Goal: Task Accomplishment & Management: Manage account settings

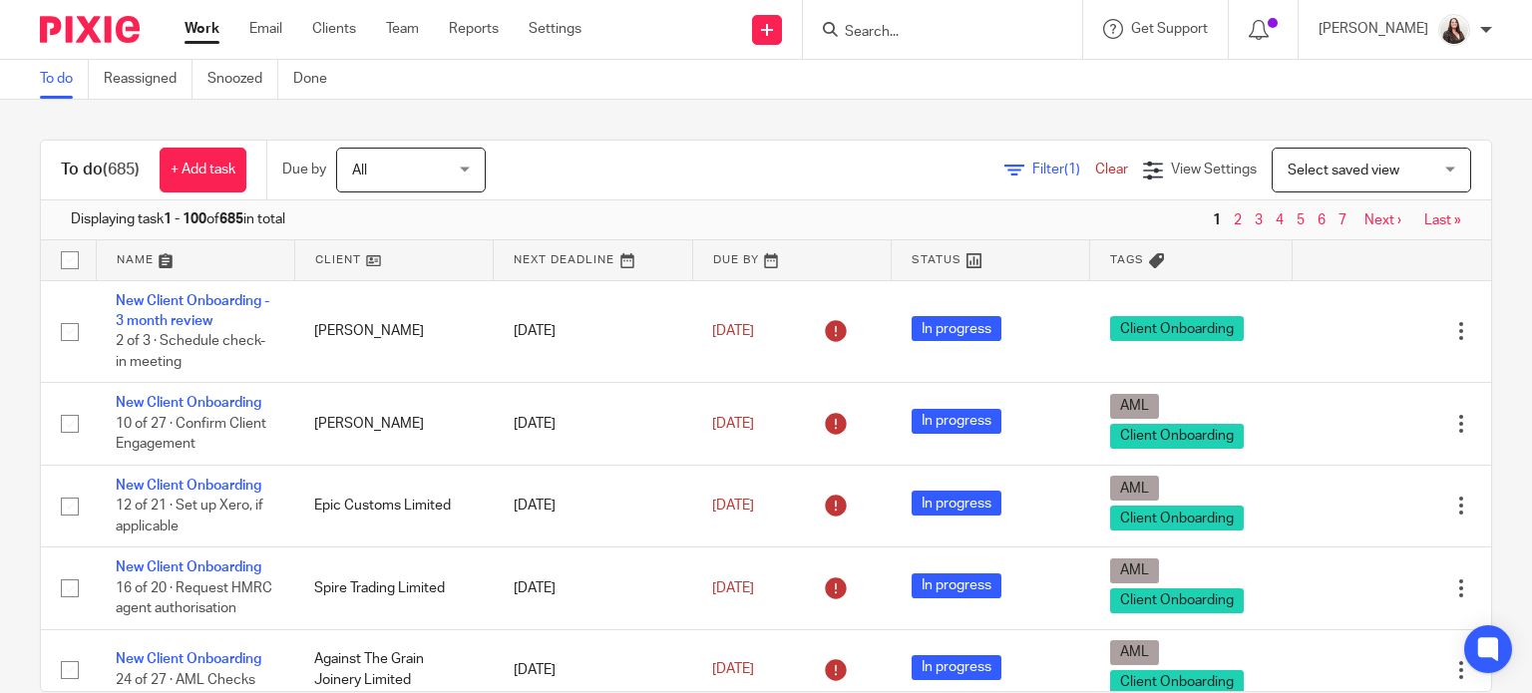
click at [1288, 164] on span "Select saved view" at bounding box center [1344, 171] width 112 height 14
click at [896, 34] on input "Search" at bounding box center [933, 33] width 180 height 18
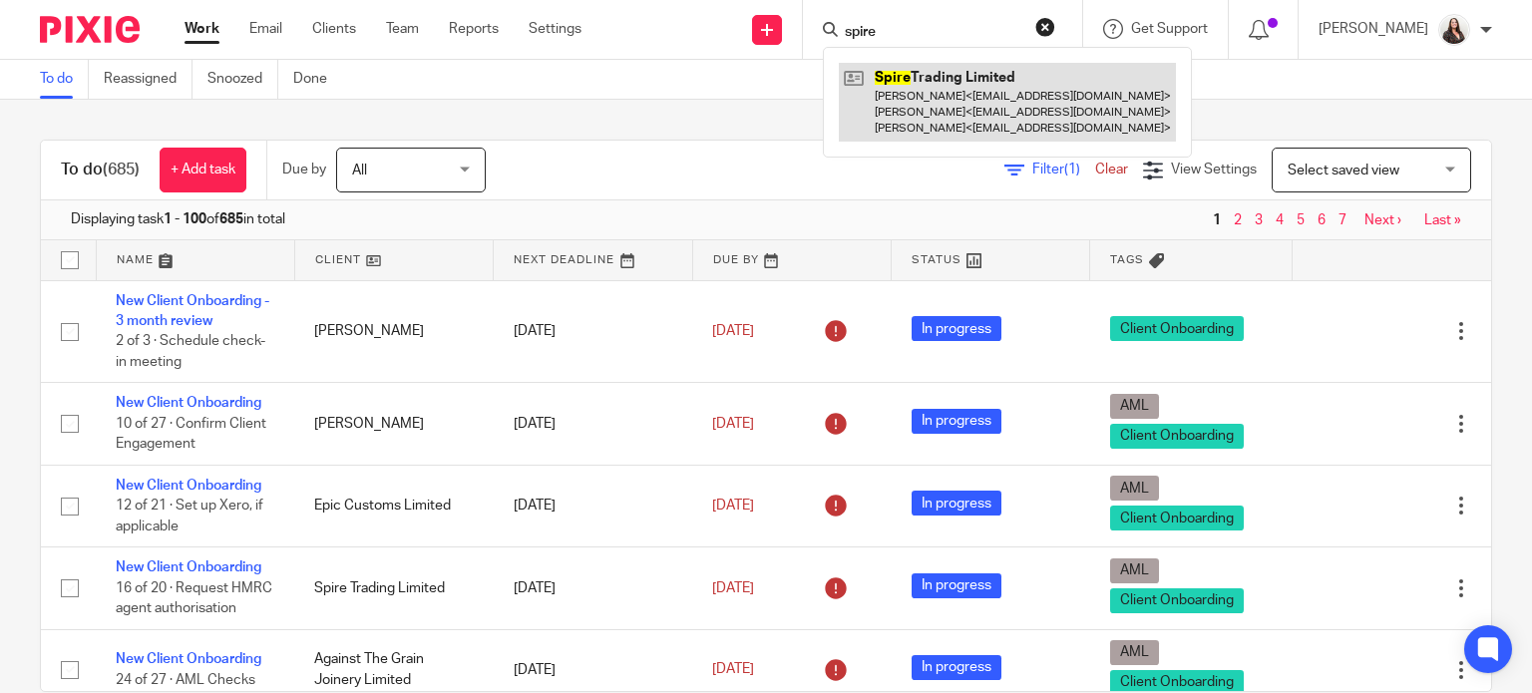
type input "spire"
click at [1018, 74] on link at bounding box center [1007, 102] width 337 height 79
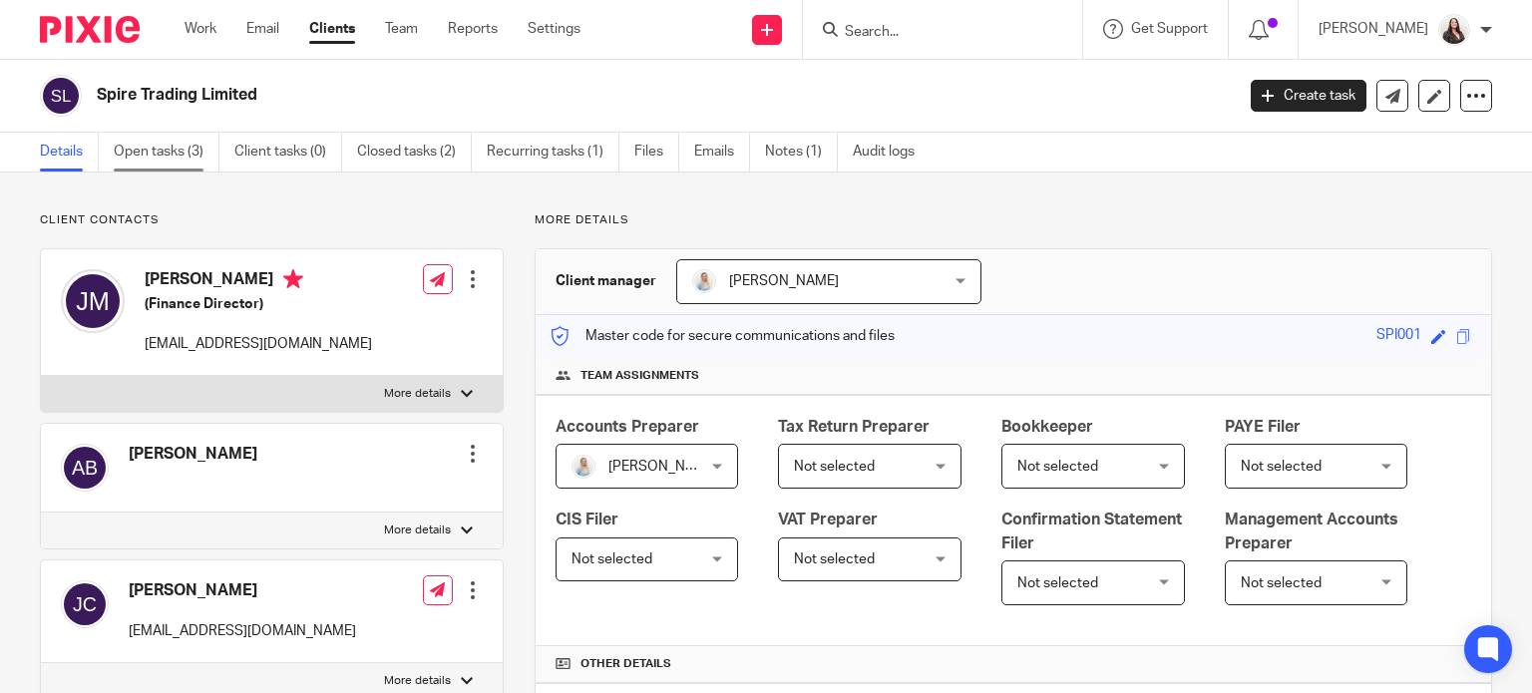
click at [168, 154] on link "Open tasks (3)" at bounding box center [167, 152] width 106 height 39
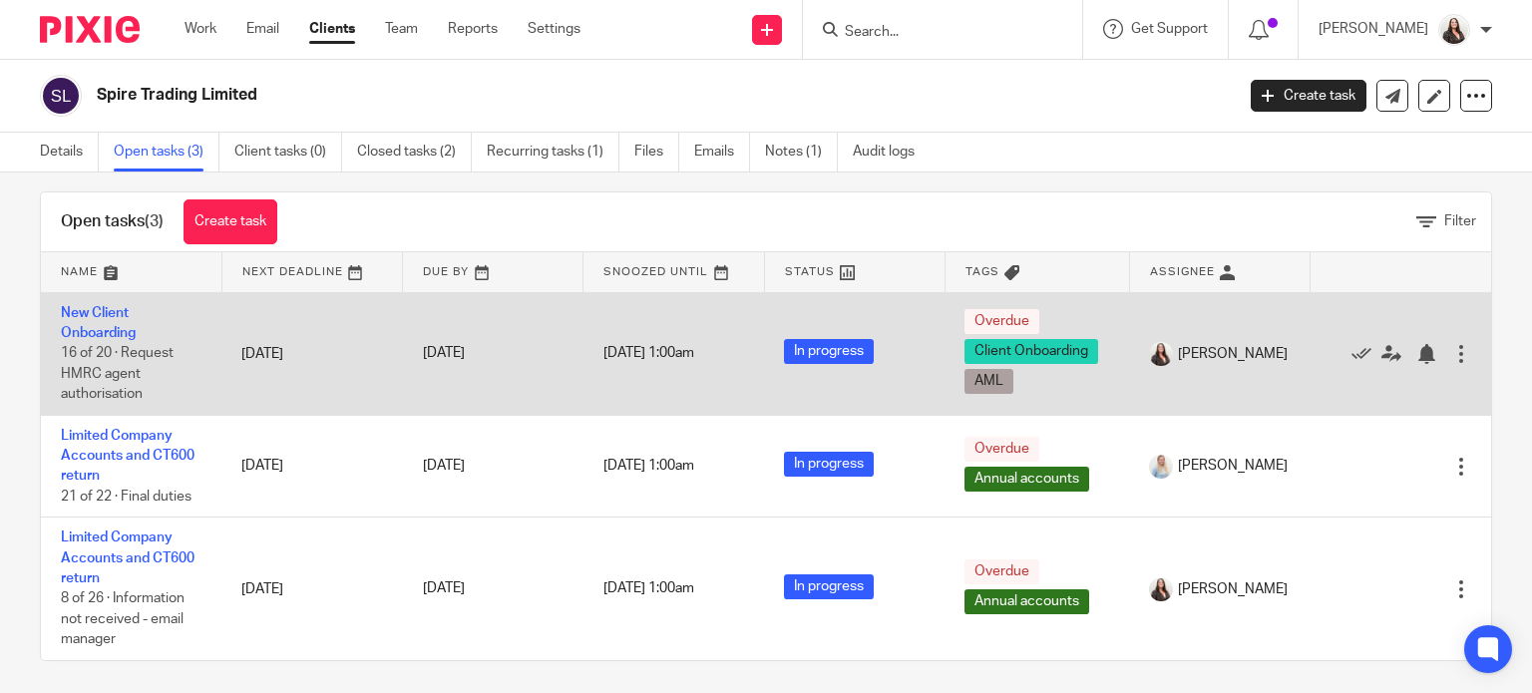
scroll to position [30, 0]
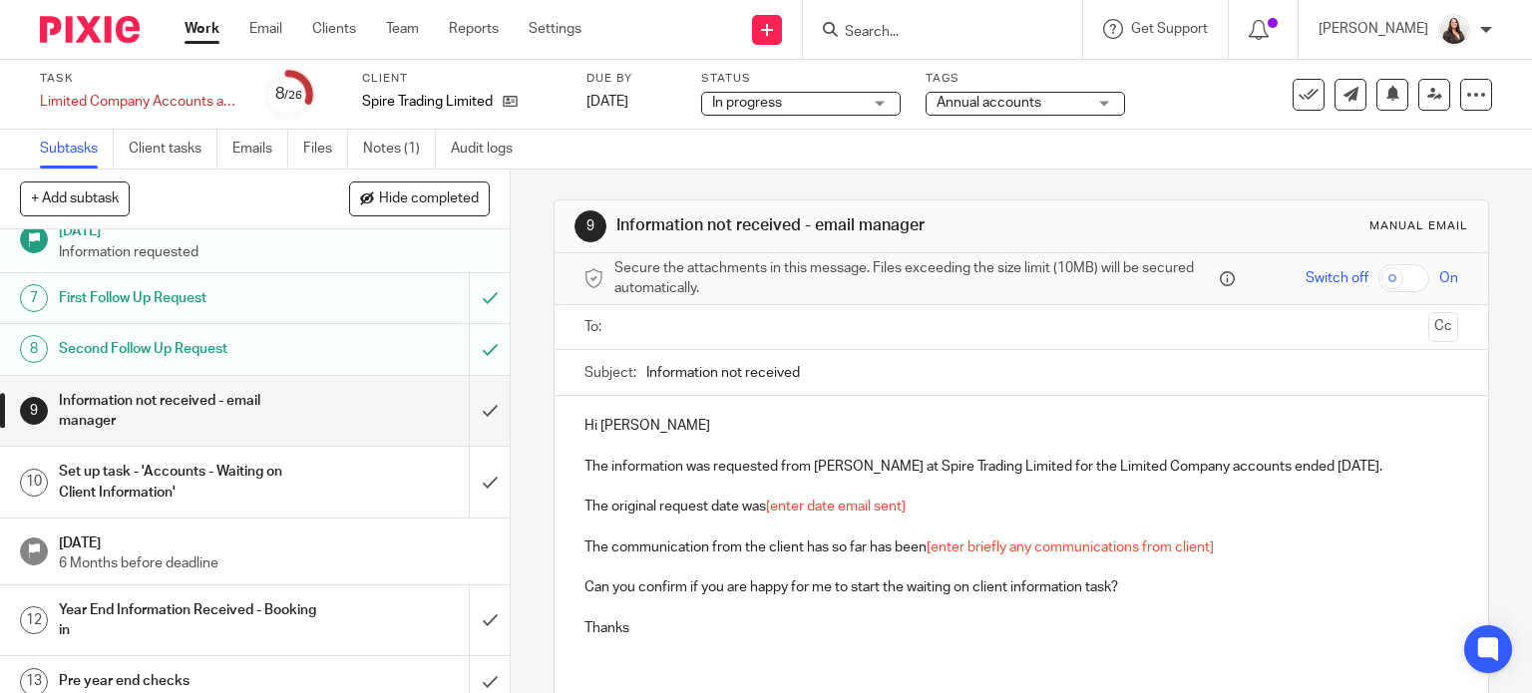
scroll to position [323, 0]
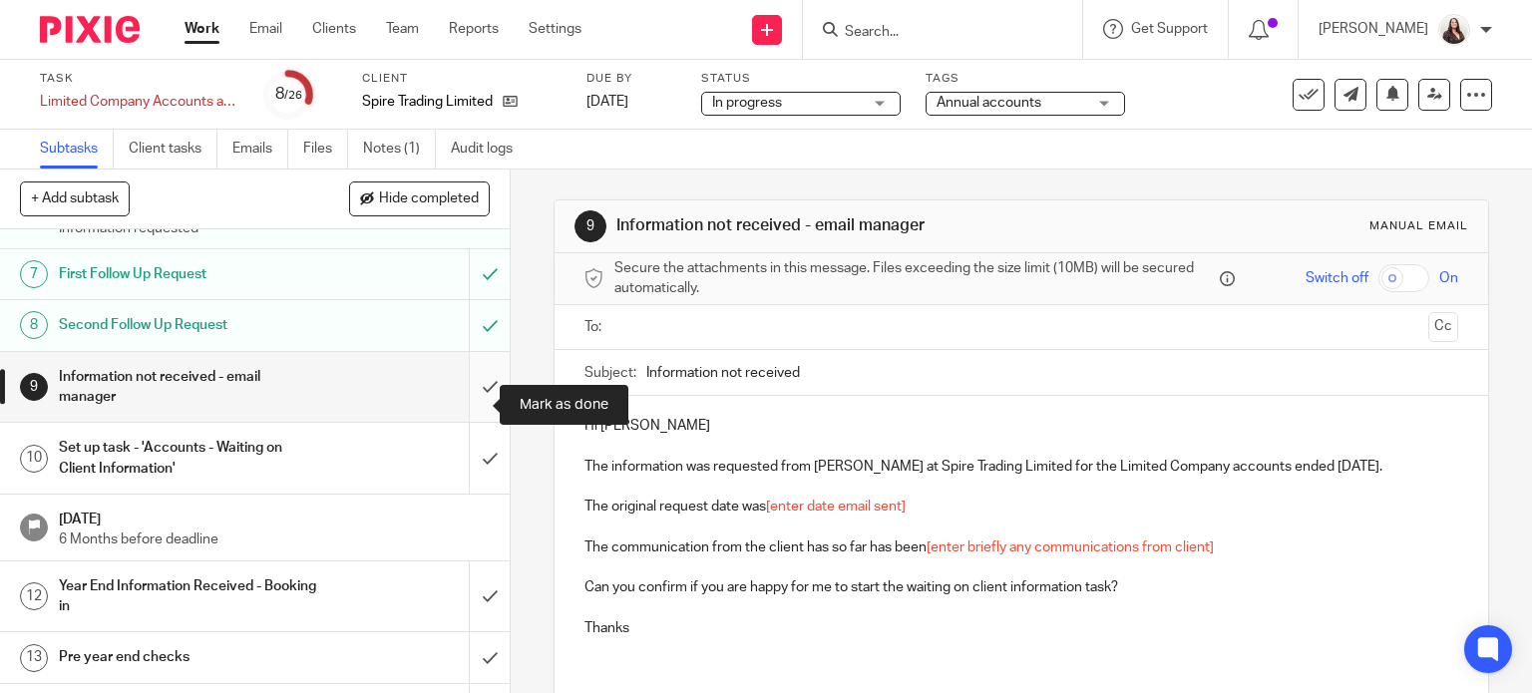
click at [471, 408] on input "submit" at bounding box center [255, 387] width 510 height 71
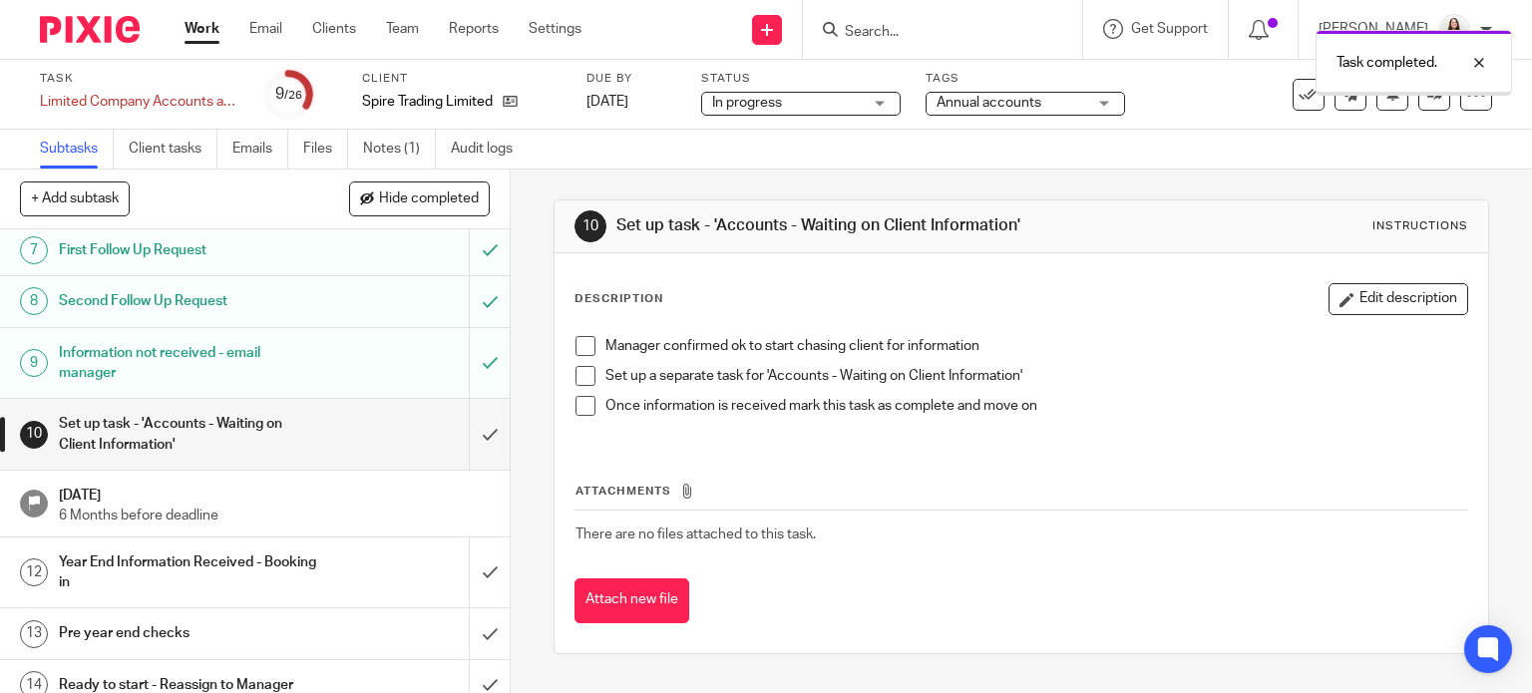
scroll to position [349, 0]
click at [477, 446] on input "submit" at bounding box center [255, 432] width 510 height 71
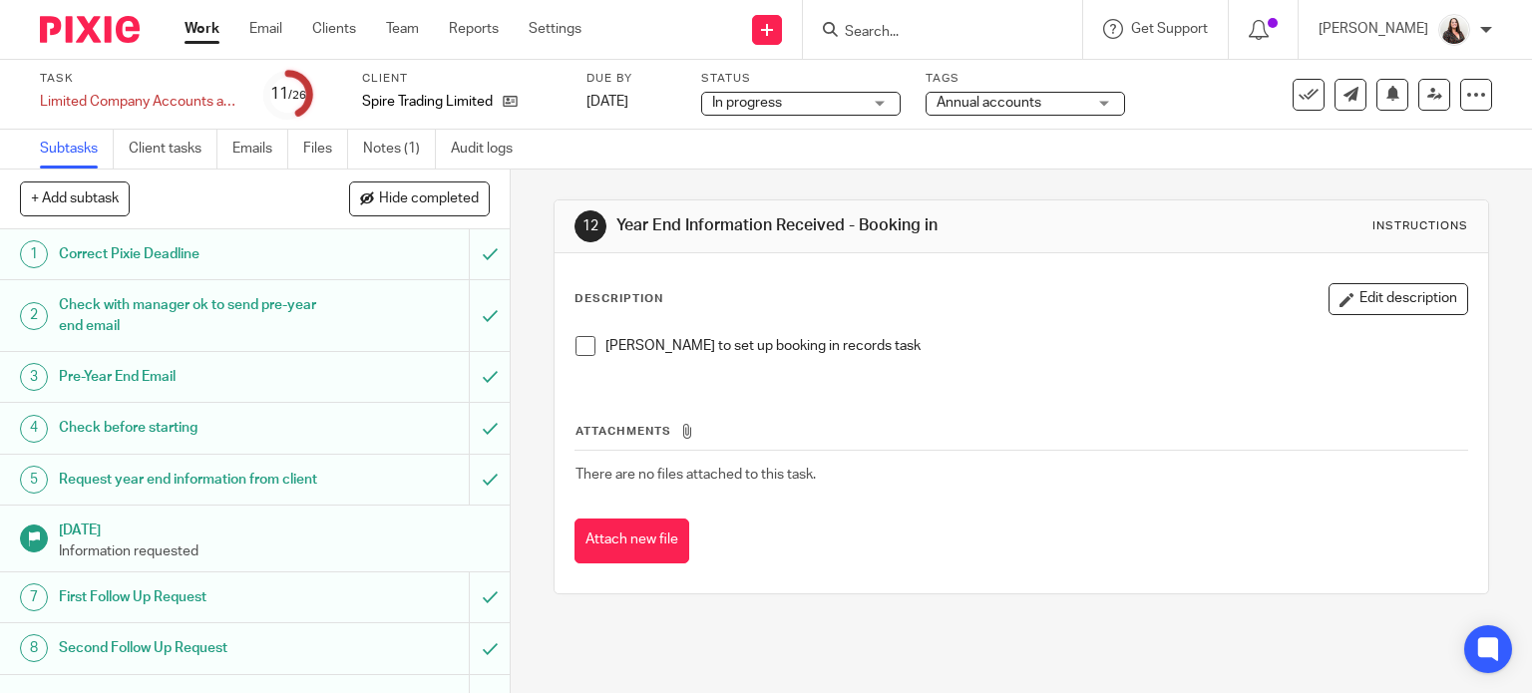
click at [578, 344] on span at bounding box center [586, 346] width 20 height 20
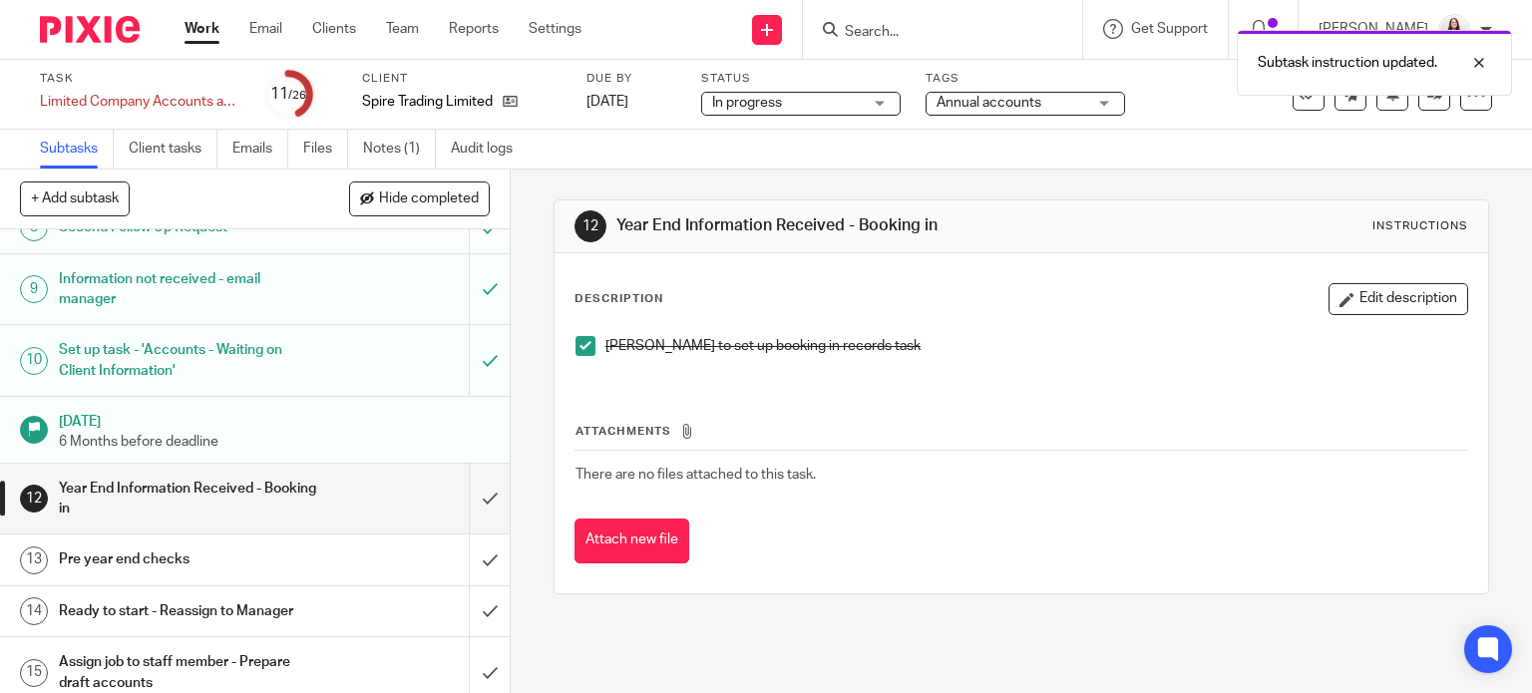
scroll to position [423, 0]
click at [467, 516] on input "submit" at bounding box center [255, 497] width 510 height 71
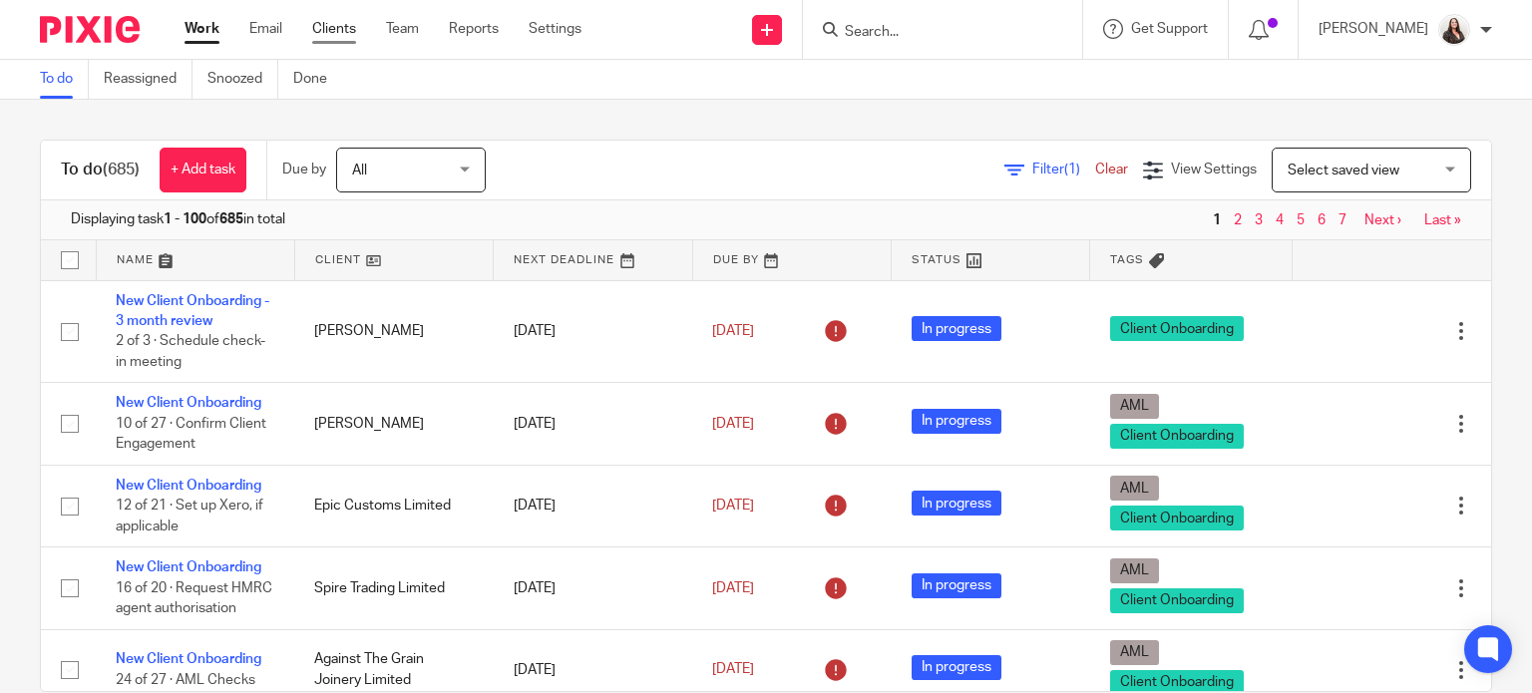
click at [352, 27] on link "Clients" at bounding box center [334, 29] width 44 height 20
click at [1033, 176] on span "Filter (1)" at bounding box center [1064, 170] width 63 height 14
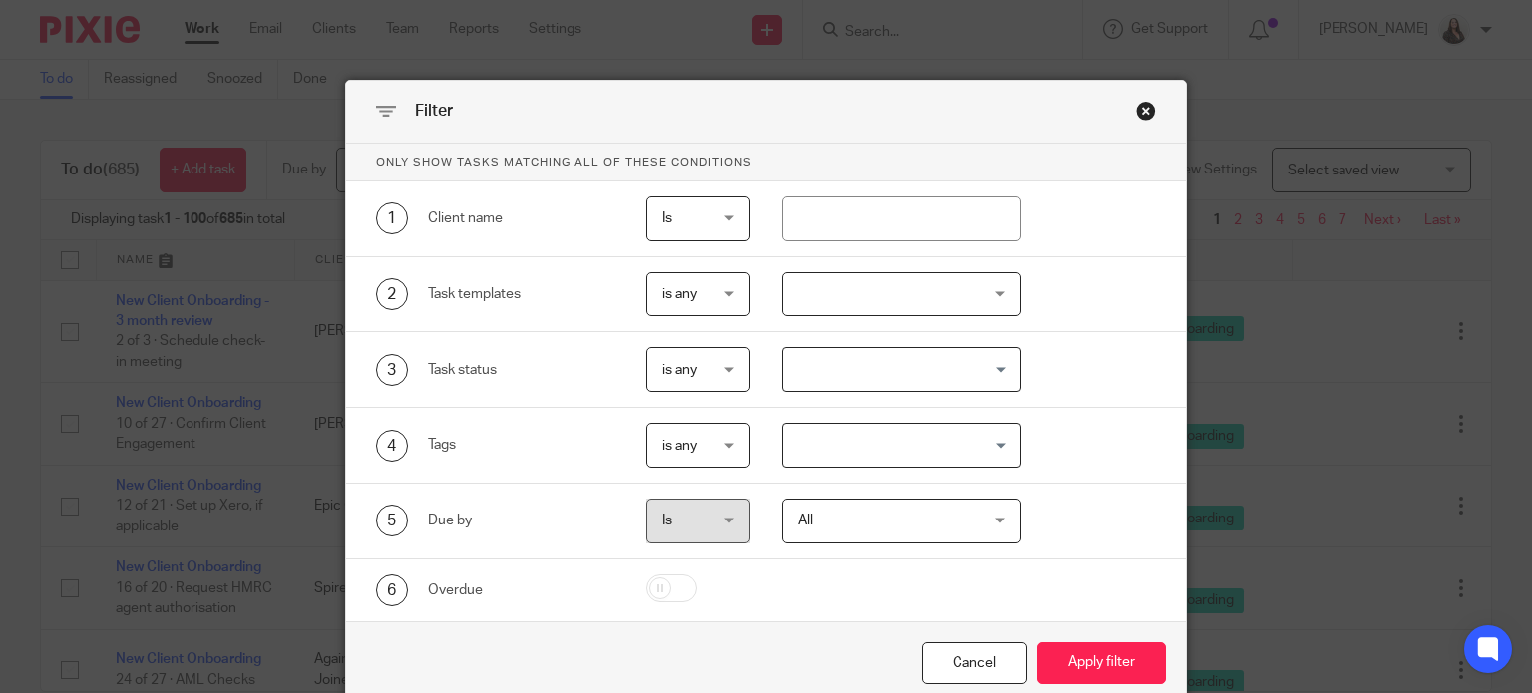
click at [922, 356] on input "Search for option" at bounding box center [897, 369] width 224 height 35
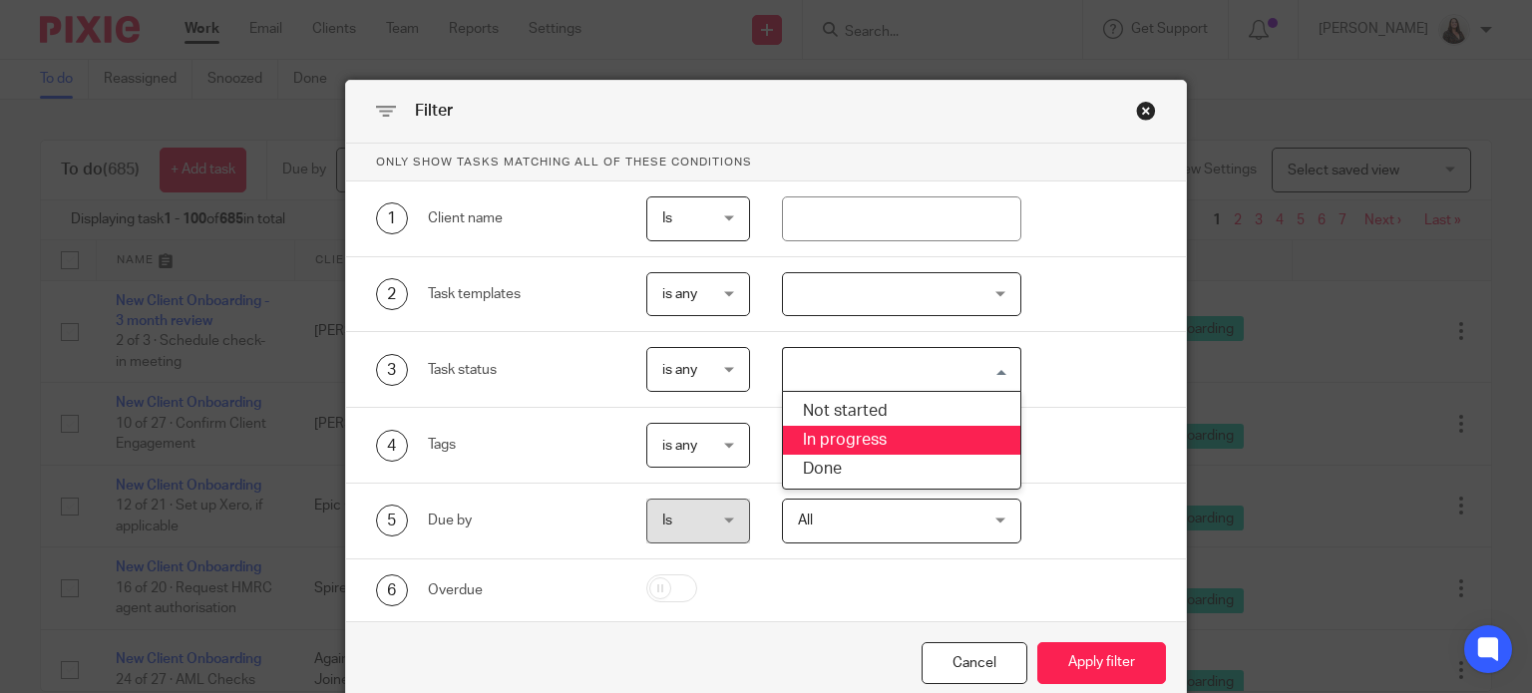
click at [1108, 235] on div "1 Client name Is Is Is Is not is" at bounding box center [750, 219] width 812 height 45
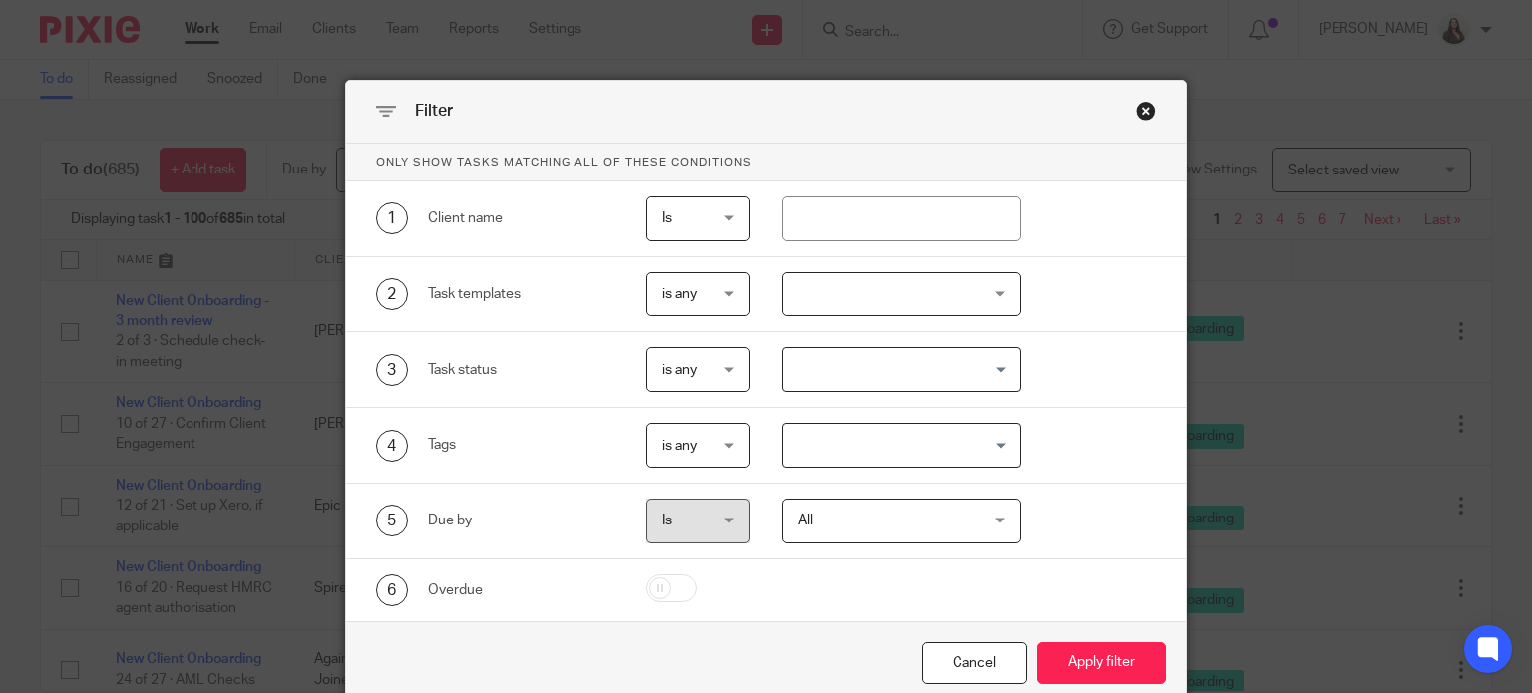
click at [912, 434] on input "Search for option" at bounding box center [897, 445] width 224 height 35
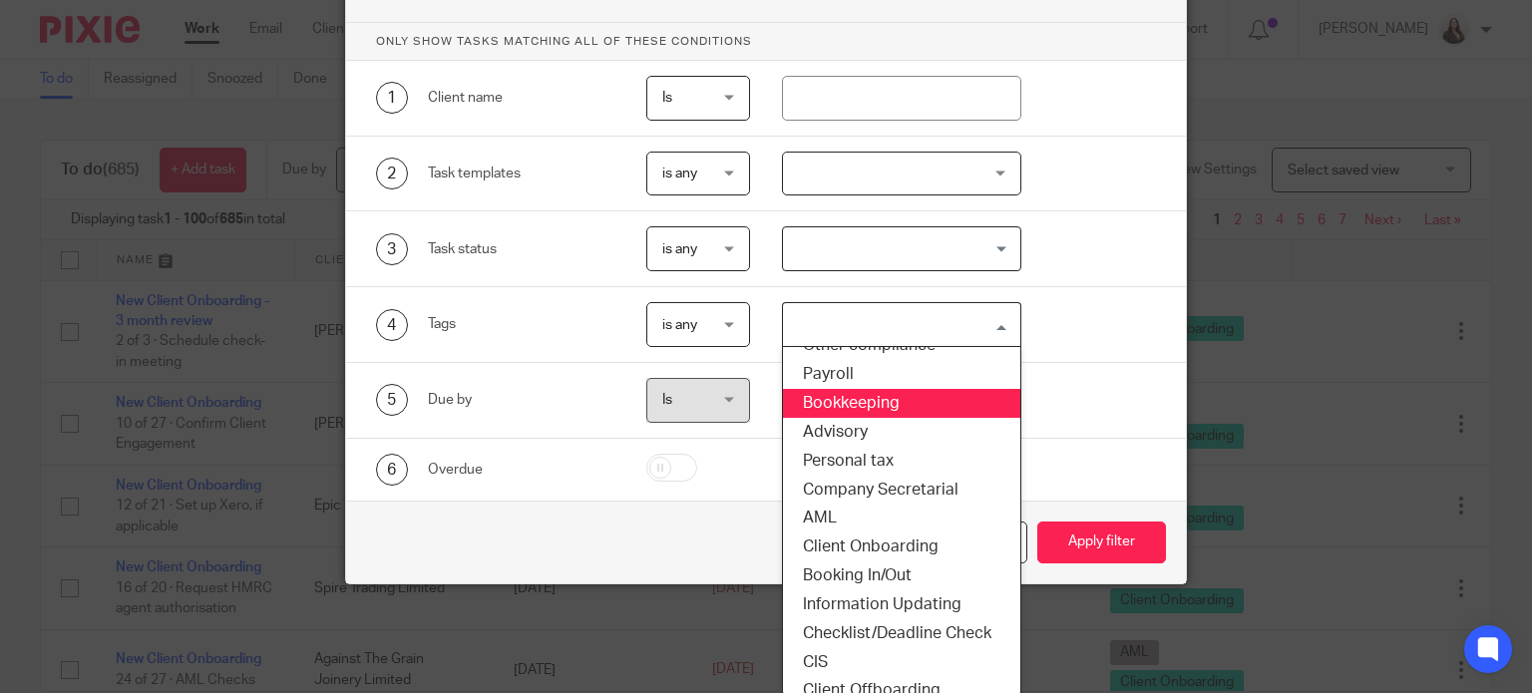
scroll to position [152, 0]
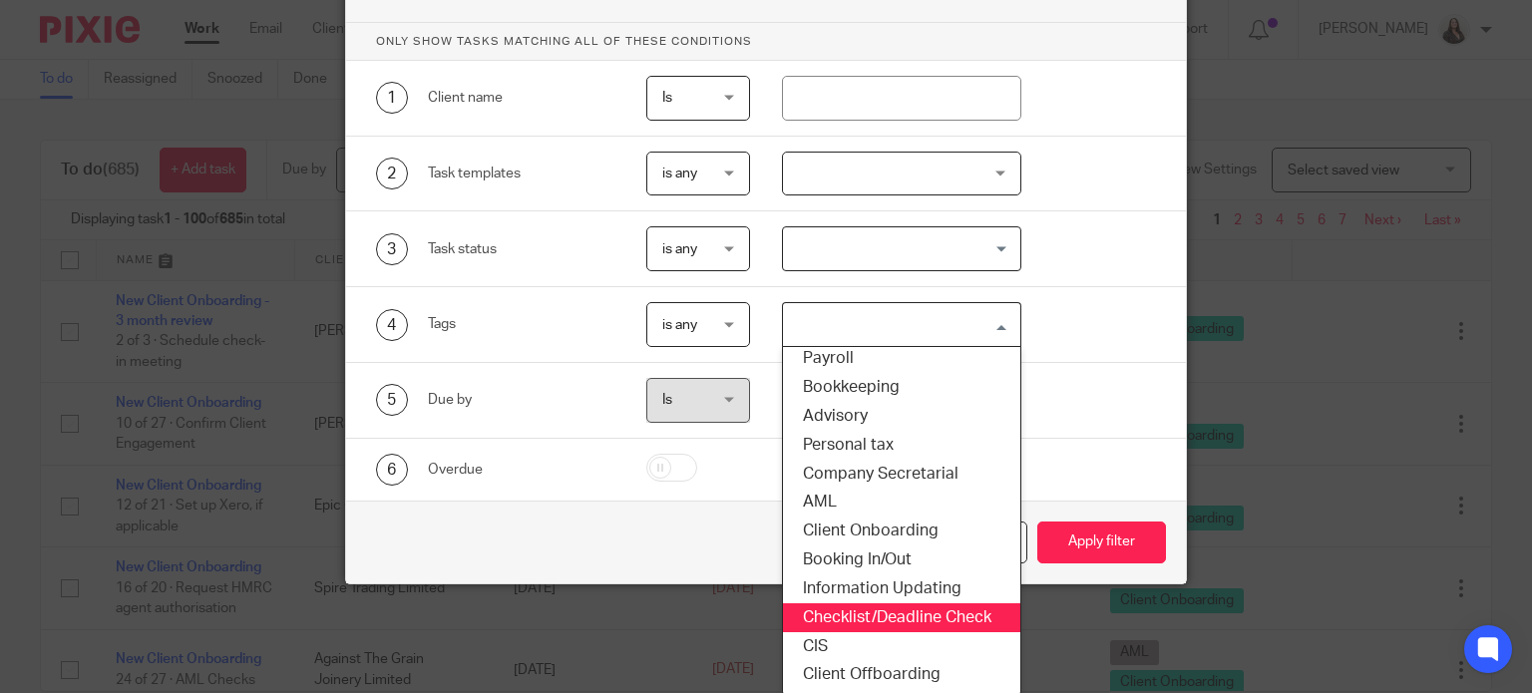
click at [909, 614] on li "Checklist/Deadline Check" at bounding box center [901, 618] width 237 height 29
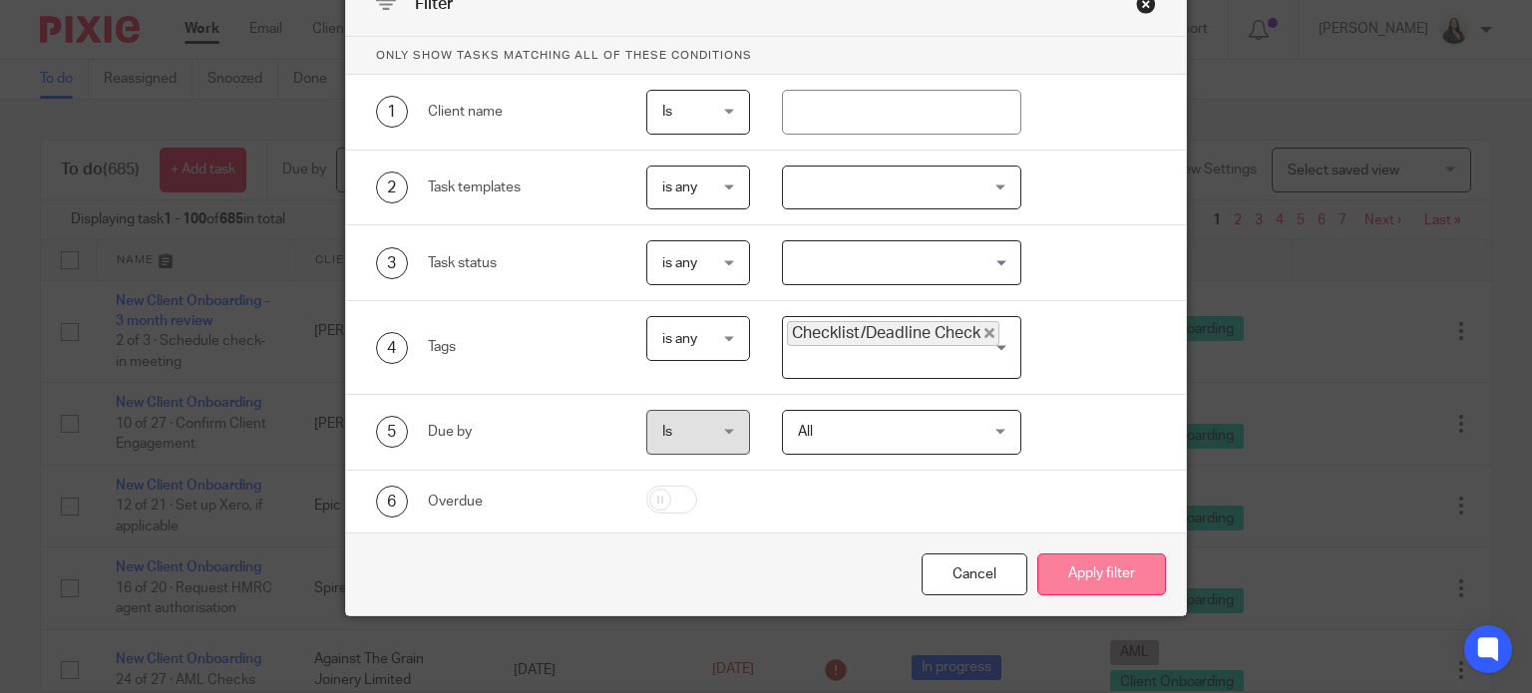
click at [1078, 576] on button "Apply filter" at bounding box center [1102, 575] width 129 height 43
